Goal: Contribute content: Add original content to the website for others to see

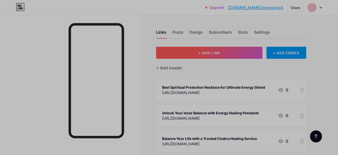
click at [219, 53] on span "+ ADD LINK" at bounding box center [210, 53] width 22 height 4
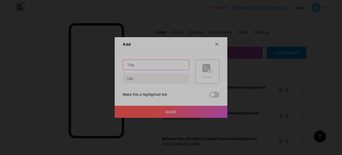
click at [146, 66] on input "text" at bounding box center [156, 65] width 66 height 10
click at [144, 79] on input "text" at bounding box center [156, 78] width 66 height 10
paste input "[URL][DOMAIN_NAME]"
type input "[URL][DOMAIN_NAME]"
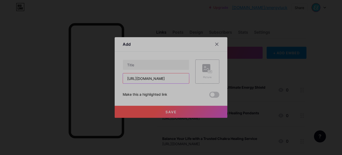
scroll to position [0, 0]
click at [174, 76] on input "[URL][DOMAIN_NAME]" at bounding box center [156, 78] width 66 height 10
click at [140, 63] on input "text" at bounding box center [156, 65] width 66 height 10
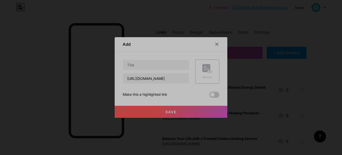
click at [172, 113] on span "Save" at bounding box center [171, 111] width 11 height 4
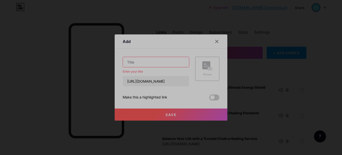
click at [147, 58] on input "text" at bounding box center [156, 62] width 66 height 10
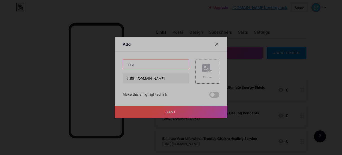
paste input "Best Spiritual Bracelets for Healing and Protection"
type input "Best Spiritual Bracelets for Healing and Protection"
click at [157, 112] on button "Save" at bounding box center [171, 111] width 113 height 12
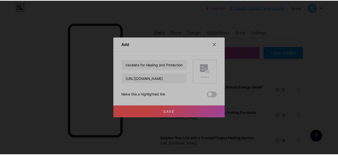
scroll to position [0, 0]
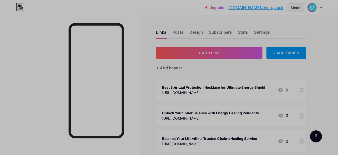
click at [300, 8] on div "Share" at bounding box center [296, 7] width 10 height 5
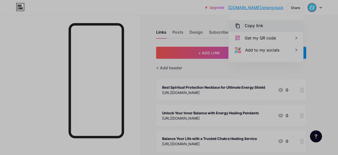
click at [272, 25] on div "Copy link" at bounding box center [266, 26] width 75 height 12
click at [275, 29] on div "Copy link" at bounding box center [266, 26] width 75 height 12
click at [54, 10] on div "Upgrade [DOMAIN_NAME]/energy... [DOMAIN_NAME]/energyluck Share Copy link [URL][…" at bounding box center [169, 7] width 338 height 9
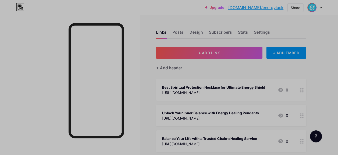
click at [0, 98] on div at bounding box center [70, 92] width 140 height 155
click at [14, 87] on div at bounding box center [70, 92] width 140 height 155
click at [3, 91] on div at bounding box center [70, 92] width 140 height 155
click at [8, 112] on div at bounding box center [70, 92] width 140 height 155
